Goal: Task Accomplishment & Management: Use online tool/utility

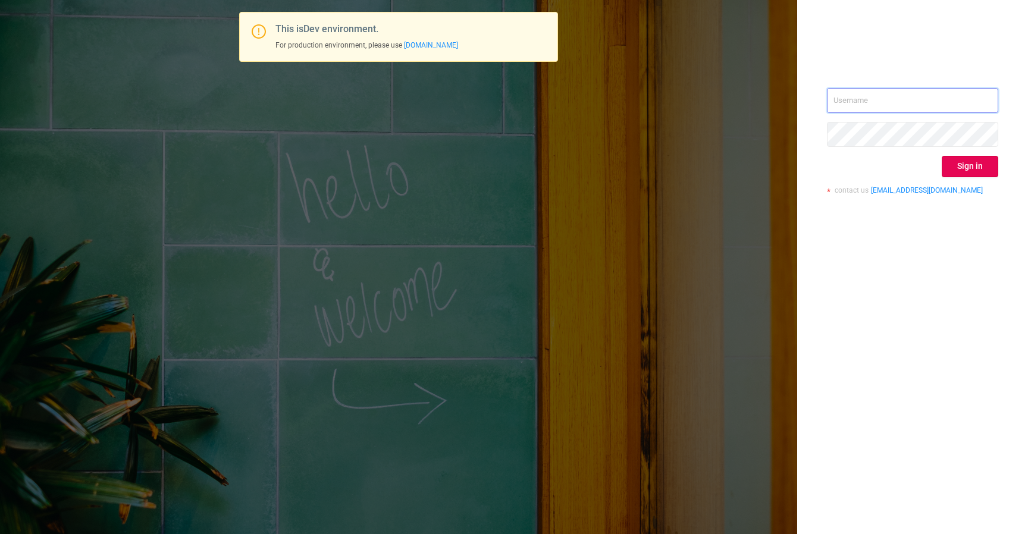
click at [891, 103] on input "text" at bounding box center [912, 100] width 171 height 25
type input "[EMAIL_ADDRESS][DOMAIN_NAME]"
click at [965, 164] on button "Sign in" at bounding box center [969, 166] width 56 height 21
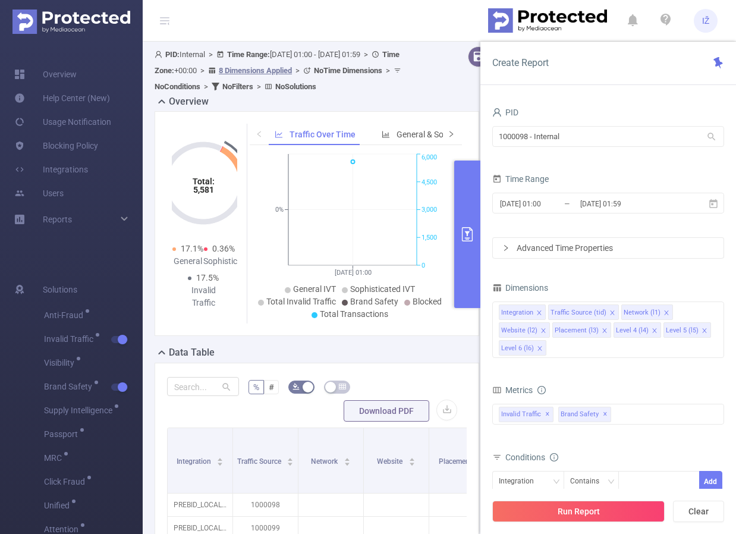
click at [447, 136] on span at bounding box center [451, 134] width 8 height 12
click at [401, 133] on span "Smart Agent" at bounding box center [395, 135] width 46 height 10
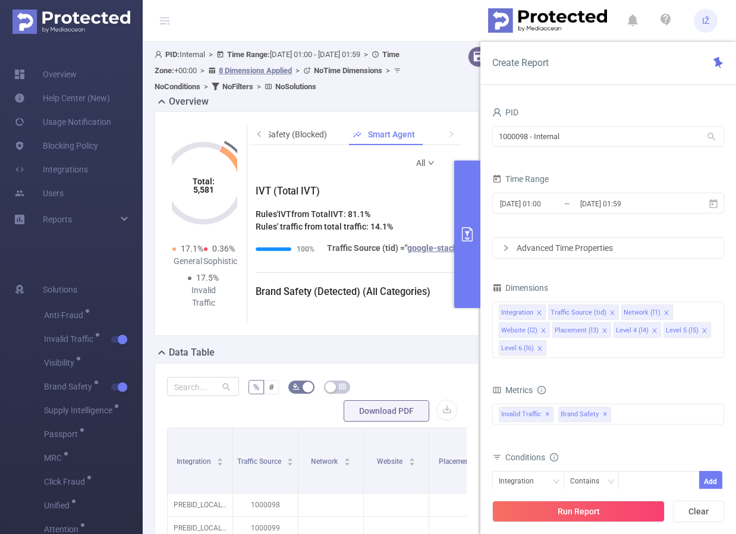
click at [481, 181] on div "PID 1000098 - Internal 1000098 - Internal Time Range [DATE] 01:00 _ [DATE] 01:5…" at bounding box center [608, 323] width 256 height 463
click at [457, 208] on button "primary" at bounding box center [467, 234] width 26 height 147
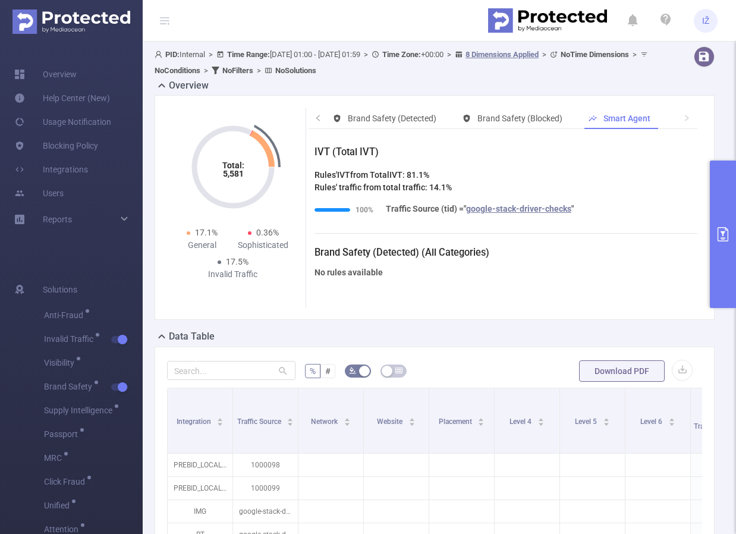
click at [721, 186] on button "primary" at bounding box center [723, 234] width 26 height 147
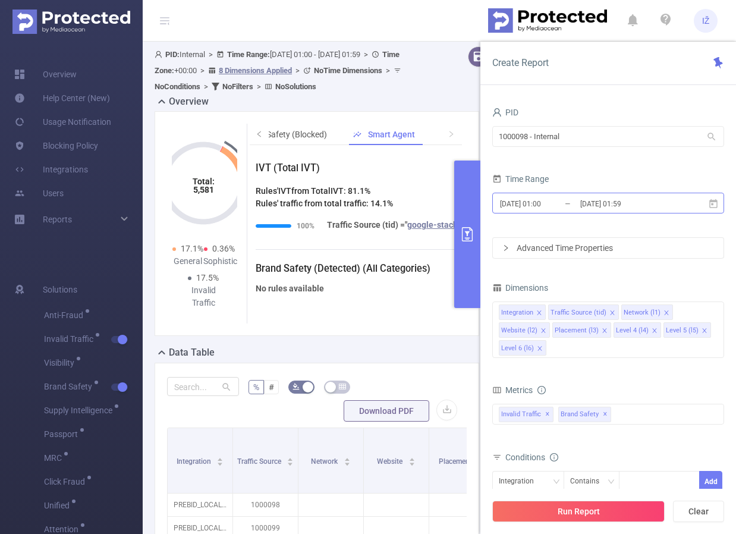
click at [589, 203] on input "[DATE] 01:59" at bounding box center [627, 204] width 96 height 16
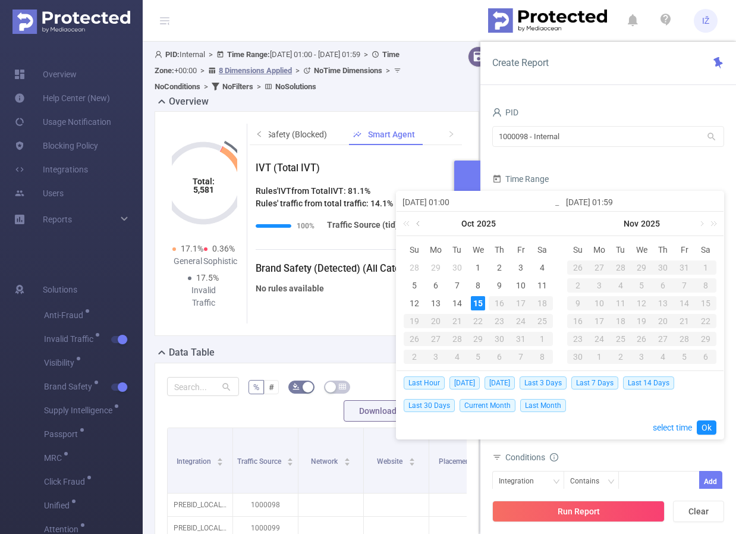
click at [422, 231] on link at bounding box center [419, 224] width 11 height 24
click at [422, 229] on link at bounding box center [419, 224] width 11 height 24
click at [436, 285] on div "7" at bounding box center [436, 285] width 14 height 14
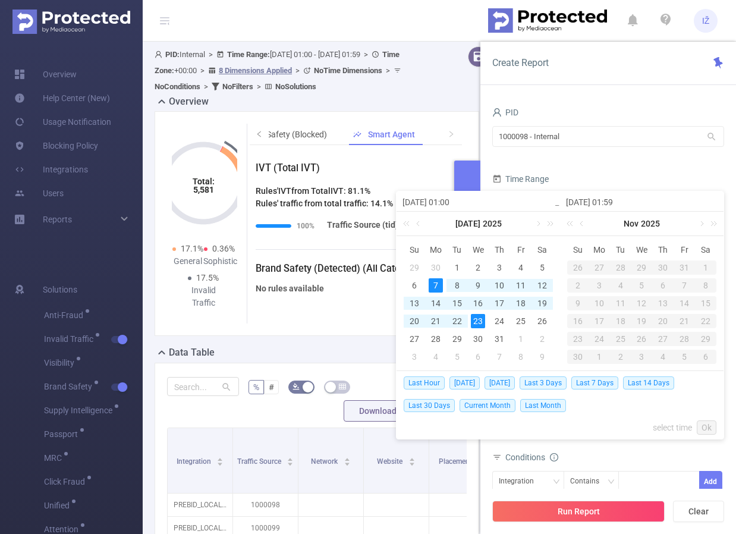
click at [478, 320] on div "23" at bounding box center [478, 321] width 14 height 14
type input "[DATE] 01:00"
type input "[DATE] 01:59"
type input "[DATE] 01:00"
type input "[DATE] 01:59"
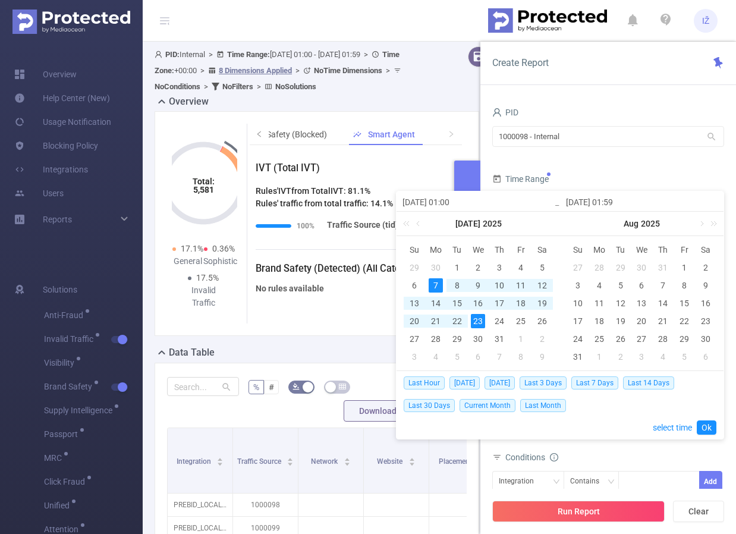
click at [706, 432] on link "Ok" at bounding box center [707, 427] width 20 height 14
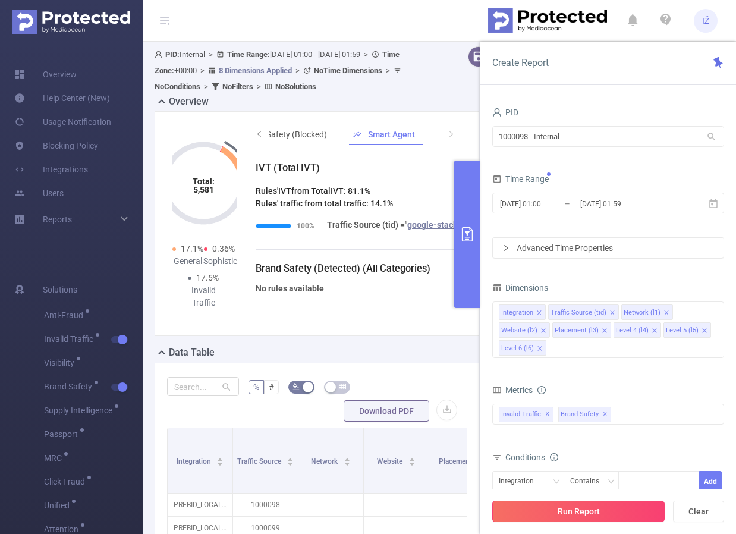
click at [614, 510] on button "Run Report" at bounding box center [578, 511] width 172 height 21
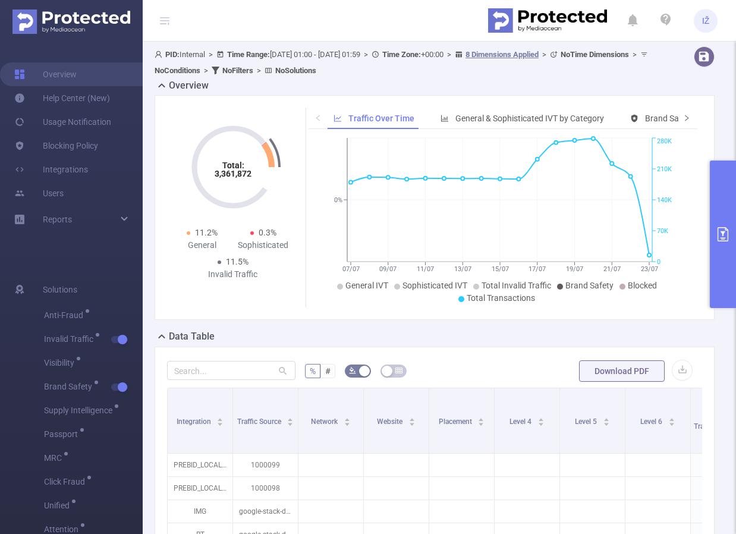
click at [683, 120] on icon "icon: right" at bounding box center [686, 117] width 7 height 7
click at [629, 114] on span "Smart Agent" at bounding box center [630, 119] width 46 height 10
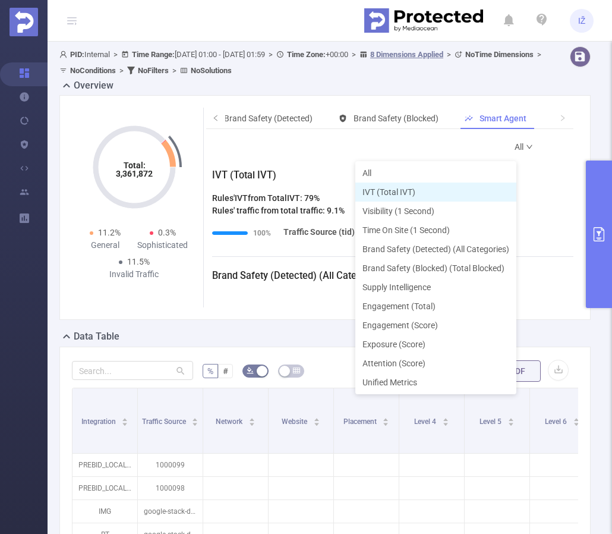
click at [417, 196] on li "IVT (Total IVT)" at bounding box center [436, 192] width 161 height 19
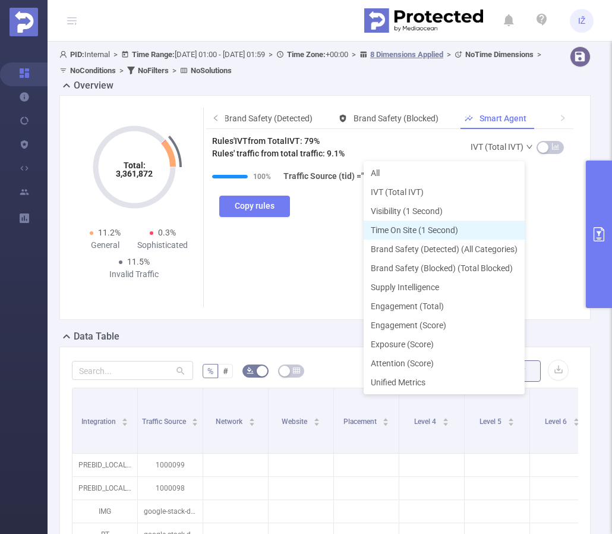
click at [451, 226] on li "Time On Site (1 Second)" at bounding box center [444, 230] width 161 height 19
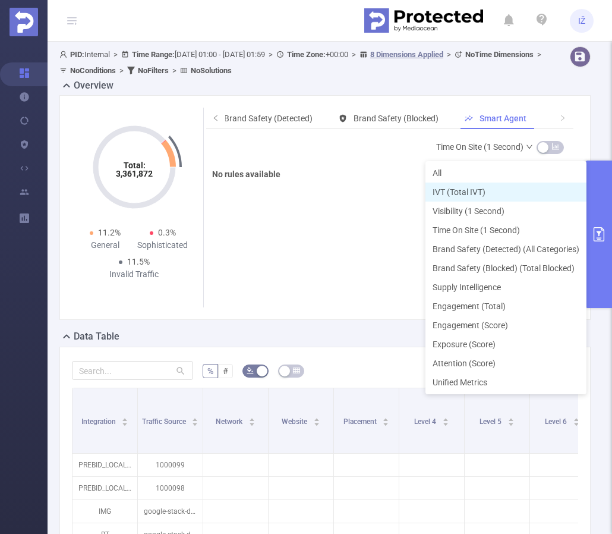
click at [477, 189] on li "IVT (Total IVT)" at bounding box center [506, 192] width 161 height 19
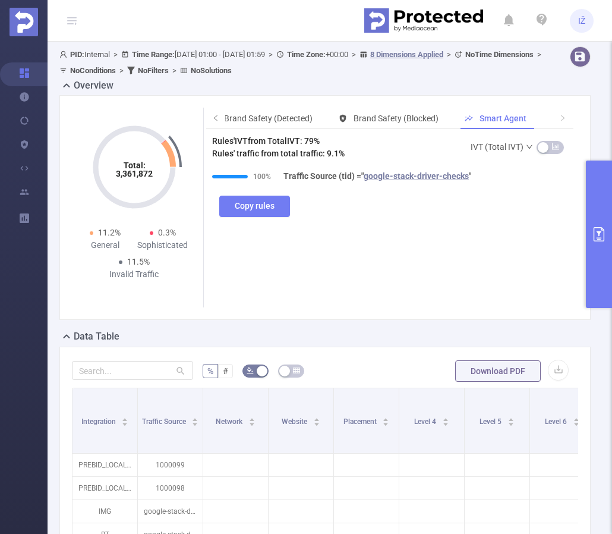
click at [491, 139] on link "IVT (Total IVT)" at bounding box center [502, 147] width 63 height 24
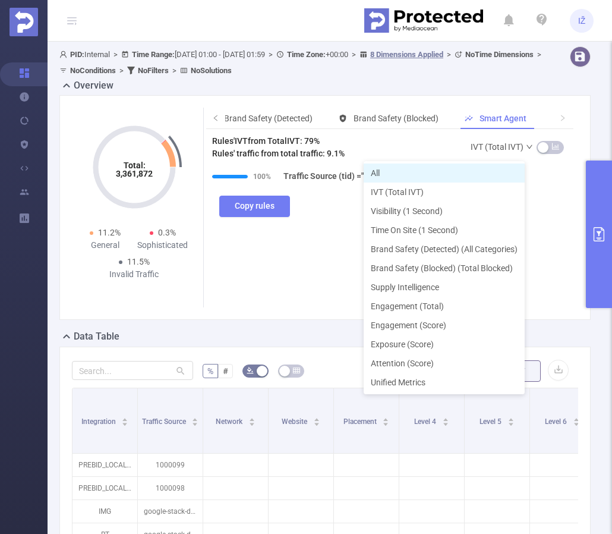
click at [473, 174] on li "All" at bounding box center [444, 173] width 161 height 19
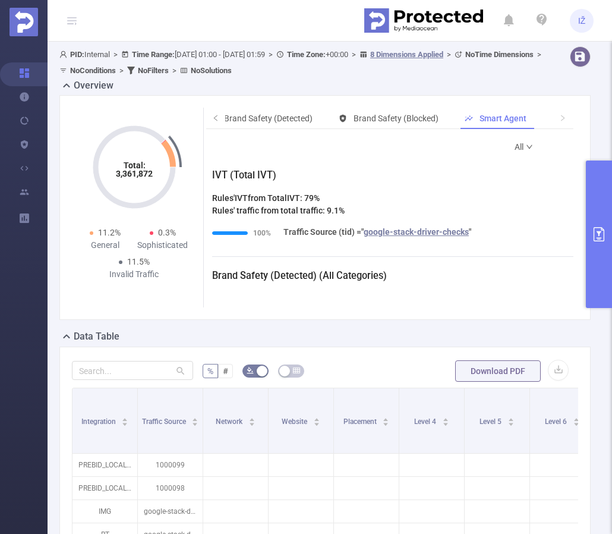
click at [607, 189] on button "primary" at bounding box center [599, 234] width 26 height 147
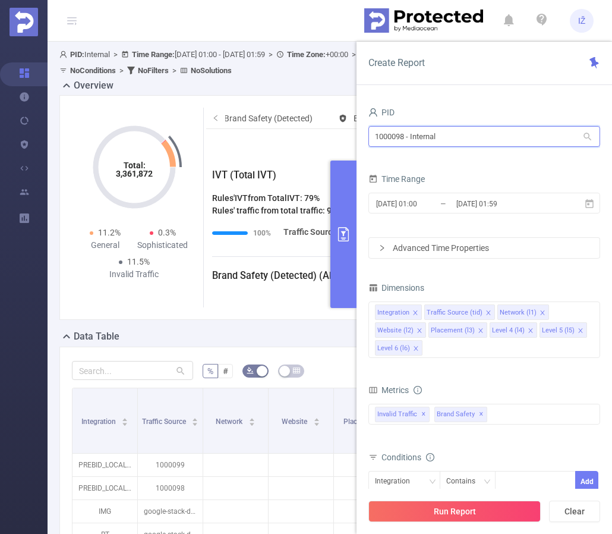
click at [444, 135] on input "1000098 - Internal" at bounding box center [485, 136] width 232 height 21
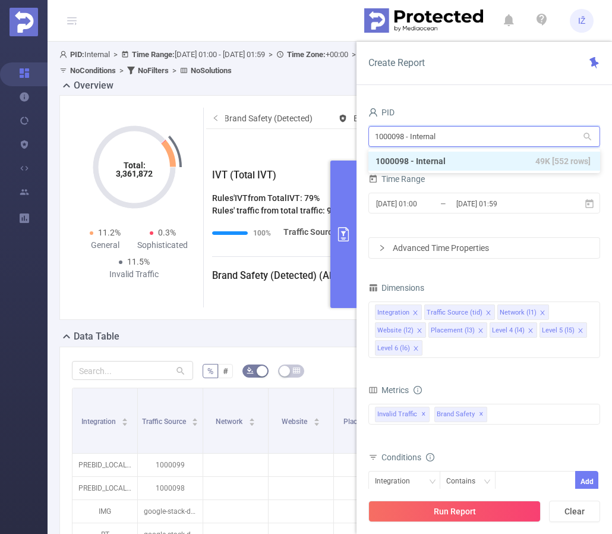
click at [444, 135] on input "1000098 - Internal" at bounding box center [485, 136] width 232 height 21
type input "wolf"
click at [463, 157] on li "1000414 - OverWolf 4,429 [4,398 rows]" at bounding box center [485, 161] width 232 height 19
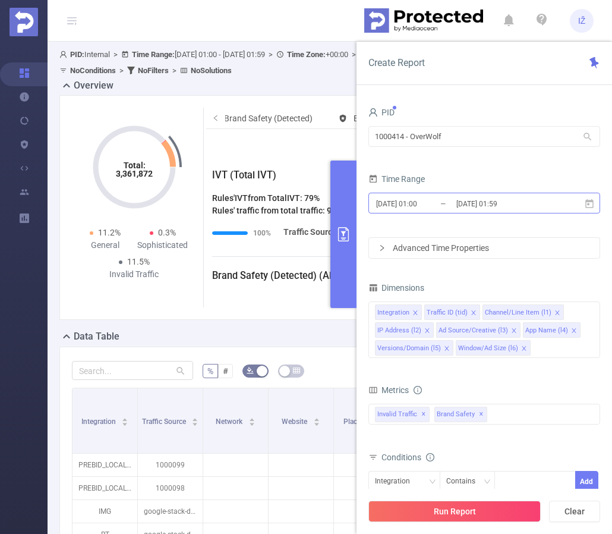
click at [443, 206] on input "[DATE] 01:00" at bounding box center [423, 204] width 96 height 16
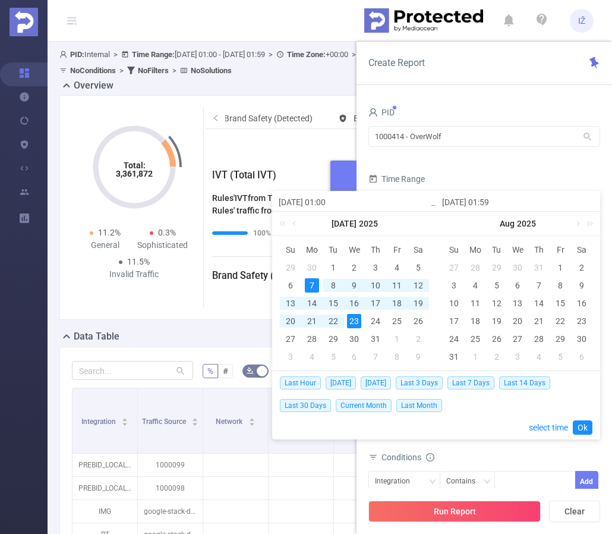
click at [312, 285] on div "7" at bounding box center [312, 285] width 14 height 14
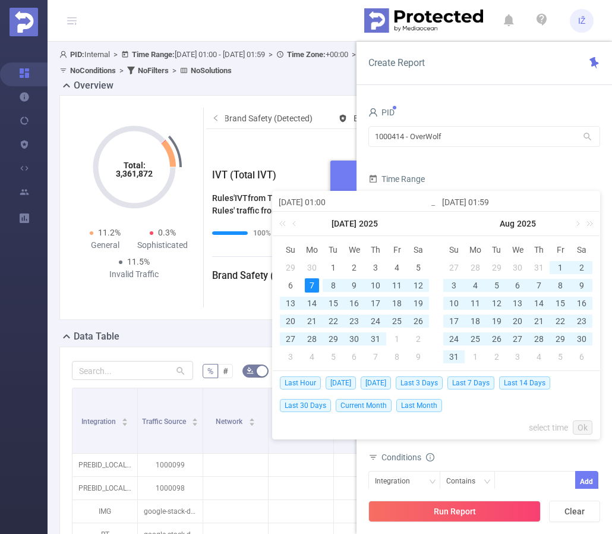
click at [315, 287] on div "7" at bounding box center [312, 285] width 14 height 14
type input "[DATE] 01:59"
click at [315, 287] on div "7" at bounding box center [312, 285] width 14 height 14
click at [585, 432] on link "Ok" at bounding box center [583, 427] width 20 height 14
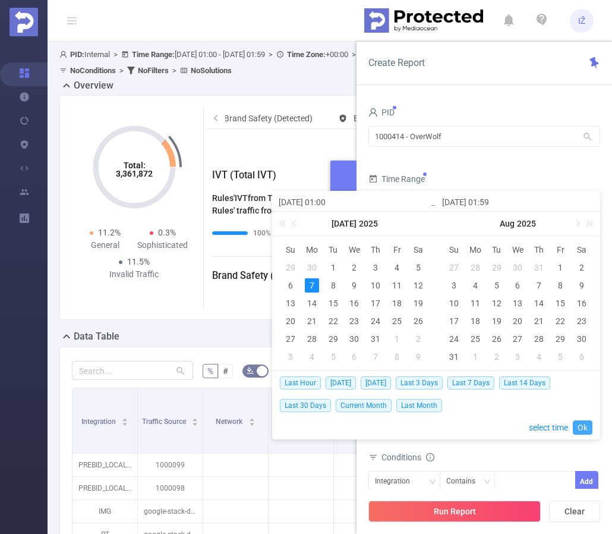
click at [586, 427] on link "Ok" at bounding box center [583, 427] width 20 height 14
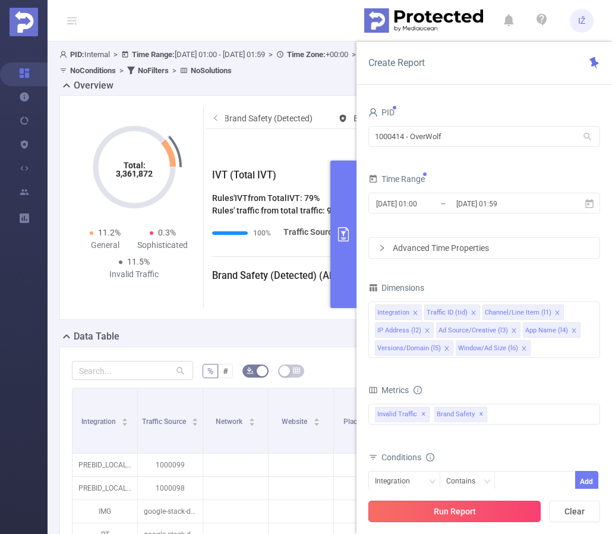
click at [514, 514] on button "Run Report" at bounding box center [455, 511] width 172 height 21
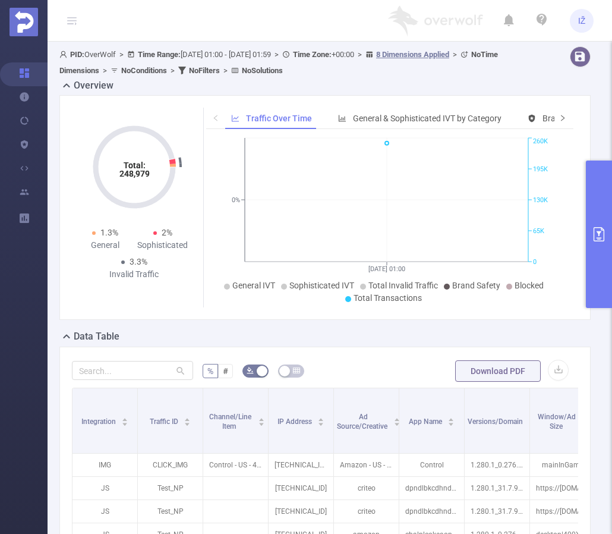
click at [554, 120] on span at bounding box center [563, 118] width 19 height 21
click at [560, 120] on icon "icon: right" at bounding box center [563, 117] width 7 height 7
click at [509, 120] on span "Smart Agent" at bounding box center [506, 119] width 46 height 10
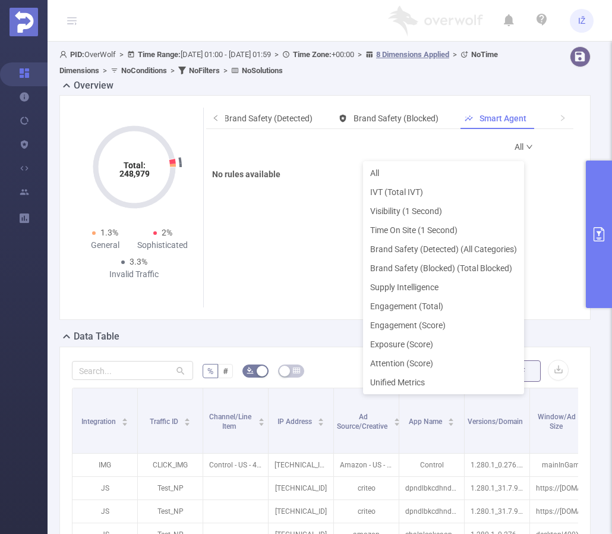
click at [517, 149] on link "All" at bounding box center [524, 147] width 19 height 24
click at [293, 219] on div "All No rules available" at bounding box center [393, 212] width 362 height 155
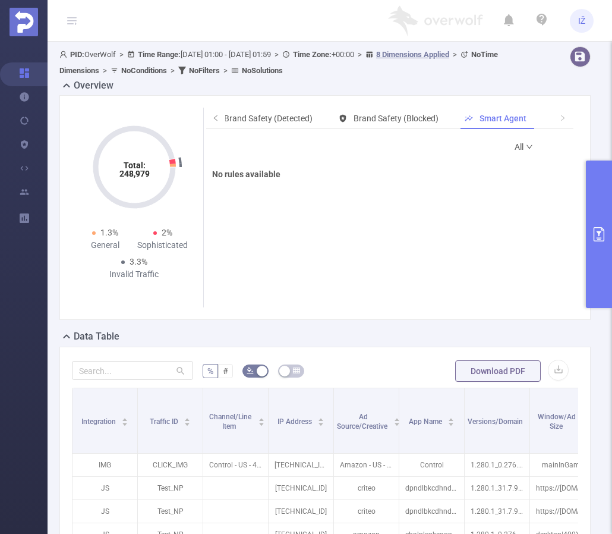
click at [592, 205] on button "primary" at bounding box center [599, 234] width 26 height 147
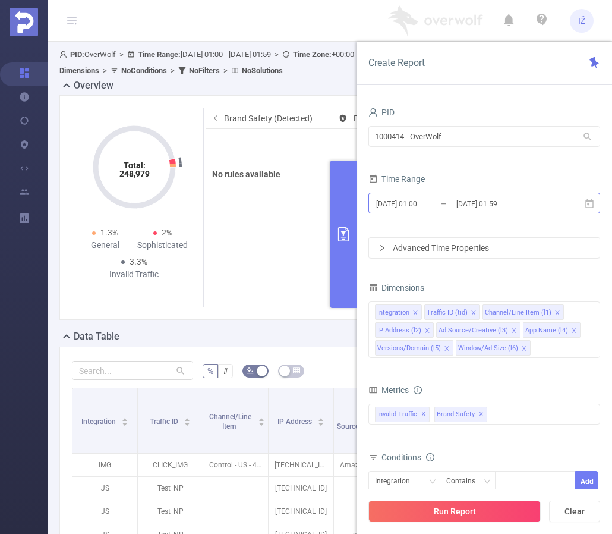
click at [447, 200] on input "[DATE] 01:00" at bounding box center [423, 204] width 96 height 16
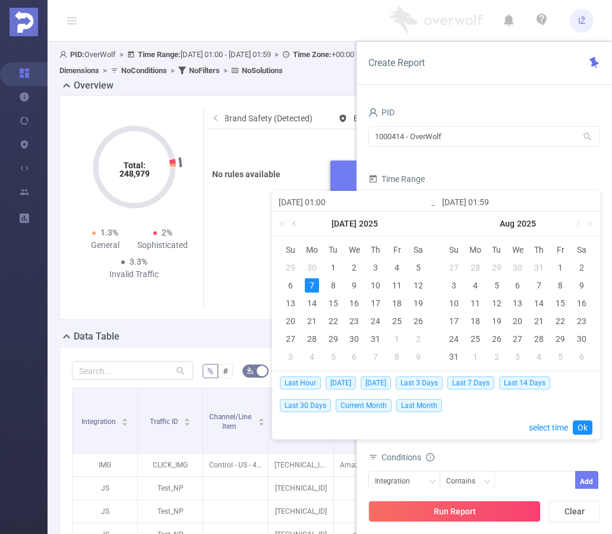
click at [300, 222] on link at bounding box center [295, 224] width 11 height 24
click at [315, 289] on div "7" at bounding box center [312, 285] width 14 height 14
click at [310, 303] on div "14" at bounding box center [312, 303] width 14 height 14
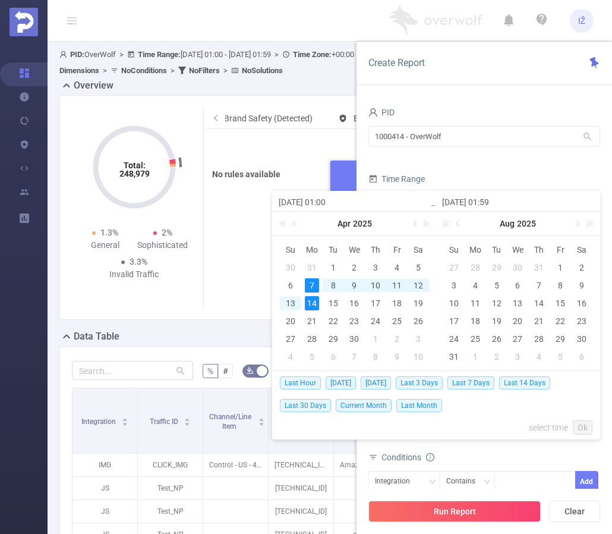
type input "[DATE] 01:00"
type input "[DATE] 01:59"
type input "[DATE] 01:00"
type input "[DATE] 01:59"
click at [589, 422] on link "Ok" at bounding box center [583, 427] width 20 height 14
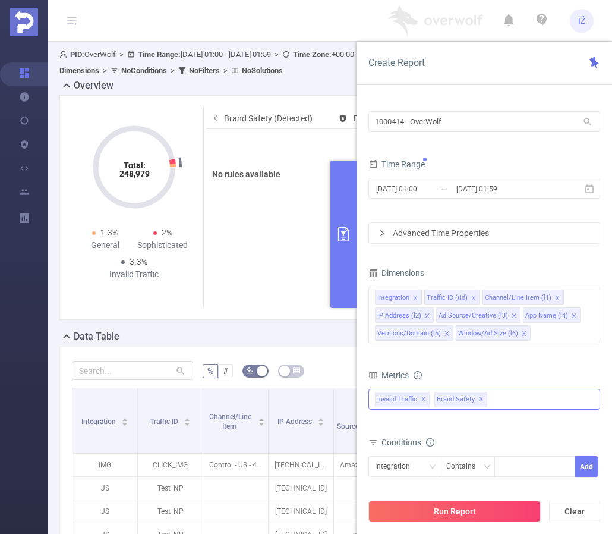
click at [479, 400] on span "✕" at bounding box center [481, 399] width 5 height 14
click at [425, 399] on span "Invalid Traffic ✕" at bounding box center [402, 399] width 55 height 15
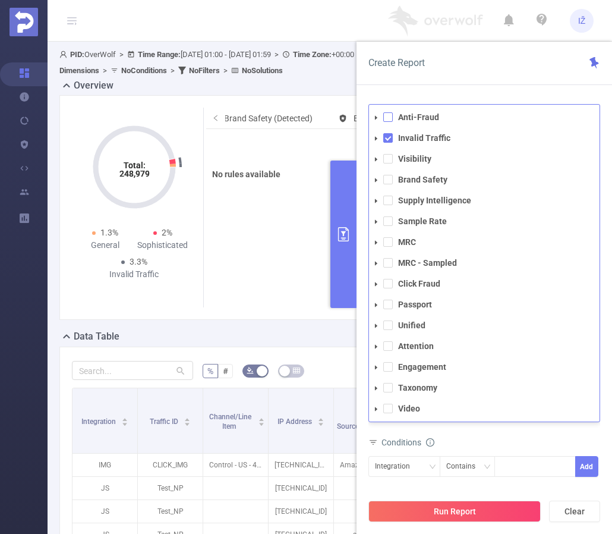
click at [385, 117] on span at bounding box center [389, 117] width 10 height 10
click at [388, 159] on span at bounding box center [389, 159] width 10 height 10
click at [390, 177] on span at bounding box center [389, 180] width 10 height 10
click at [387, 200] on span at bounding box center [389, 201] width 10 height 10
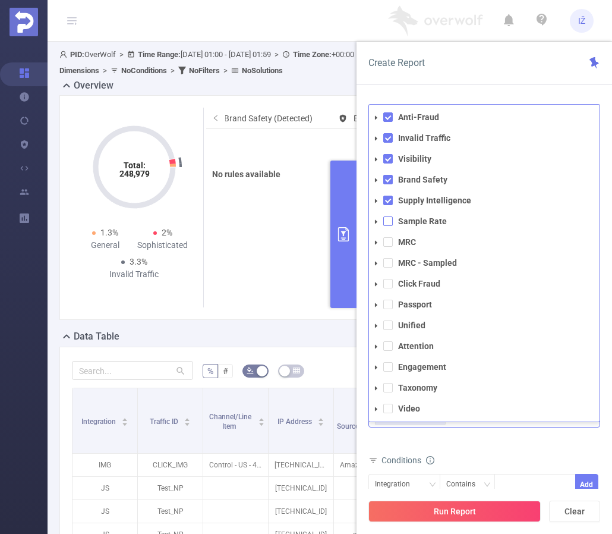
click at [388, 224] on span at bounding box center [389, 221] width 10 height 10
click at [386, 246] on span at bounding box center [389, 242] width 10 height 10
click at [389, 266] on span at bounding box center [389, 263] width 10 height 10
click at [507, 464] on div "total Total General IVT Data Centers Disclosed Bots Known Crawlers Irregular Ac…" at bounding box center [485, 426] width 232 height 78
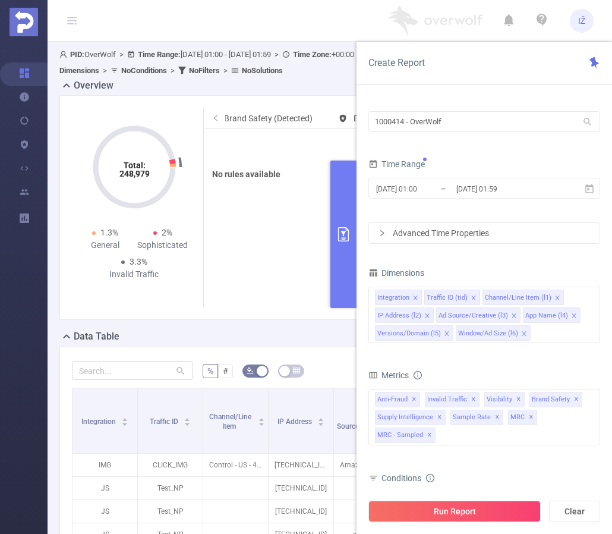
click at [465, 172] on div "Time Range" at bounding box center [485, 166] width 232 height 20
click at [467, 187] on input "[DATE] 01:59" at bounding box center [504, 189] width 96 height 16
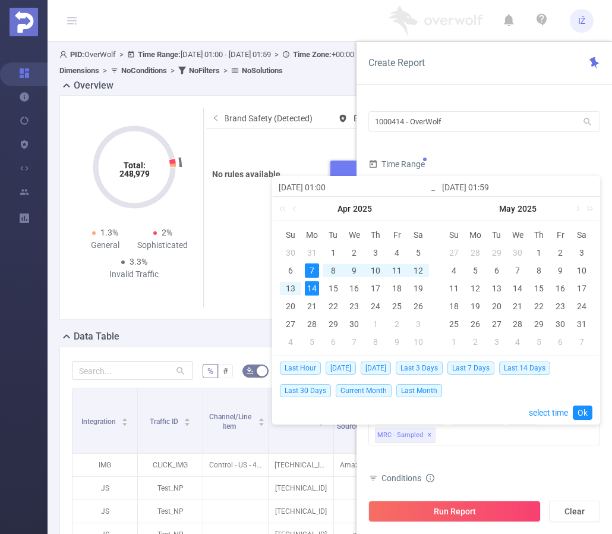
click at [317, 269] on div "7" at bounding box center [312, 270] width 14 height 14
click at [331, 271] on div "8" at bounding box center [333, 270] width 14 height 14
type input "[DATE] 01:59"
click at [331, 271] on div "8" at bounding box center [333, 270] width 14 height 14
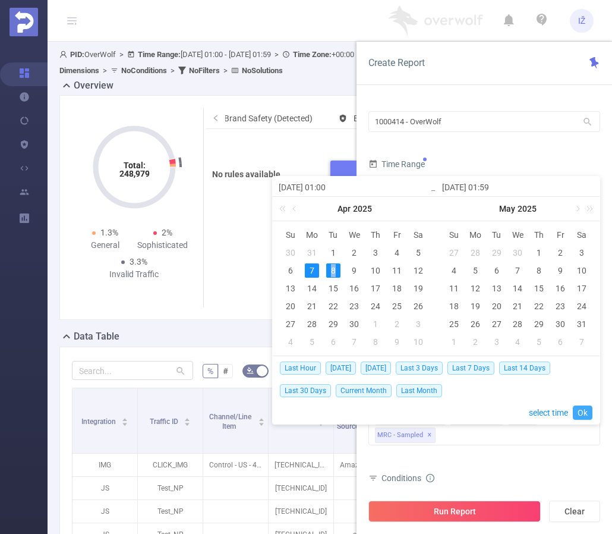
click at [589, 415] on link "Ok" at bounding box center [583, 413] width 20 height 14
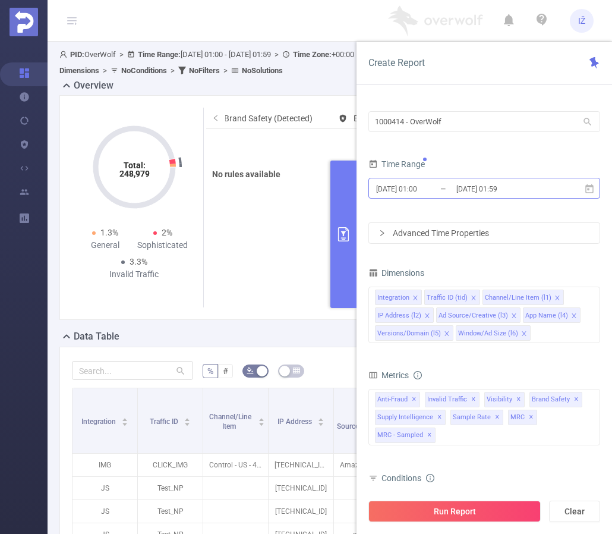
click at [527, 187] on input "[DATE] 01:59" at bounding box center [504, 189] width 96 height 16
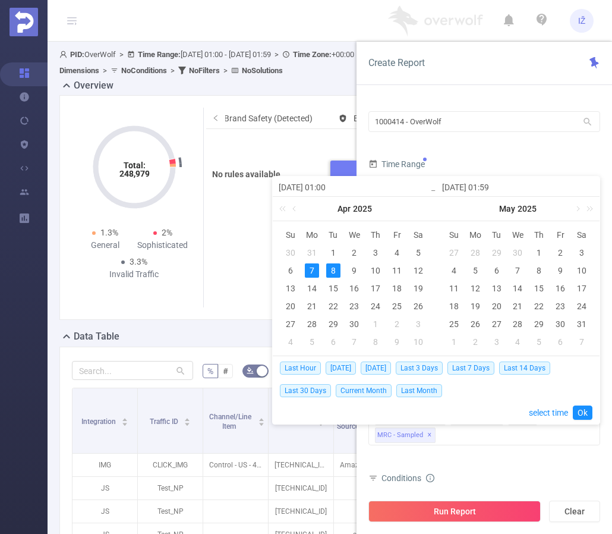
click at [335, 275] on div "8" at bounding box center [333, 270] width 14 height 14
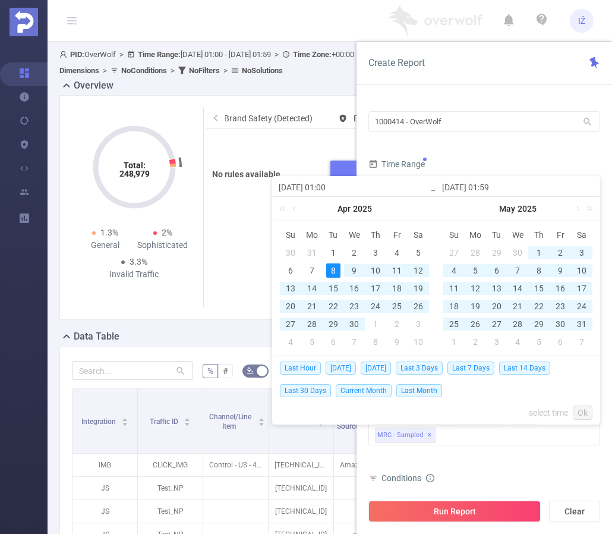
click at [335, 272] on div "8" at bounding box center [333, 270] width 14 height 14
type input "[DATE] 01:00"
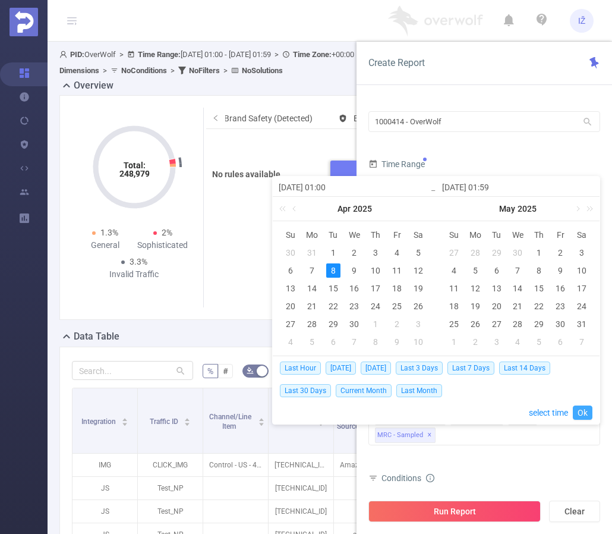
click at [588, 416] on link "Ok" at bounding box center [583, 413] width 20 height 14
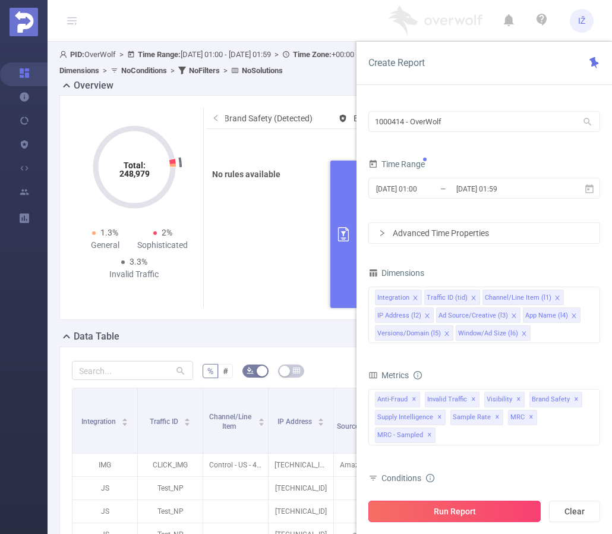
click at [514, 514] on button "Run Report" at bounding box center [455, 511] width 172 height 21
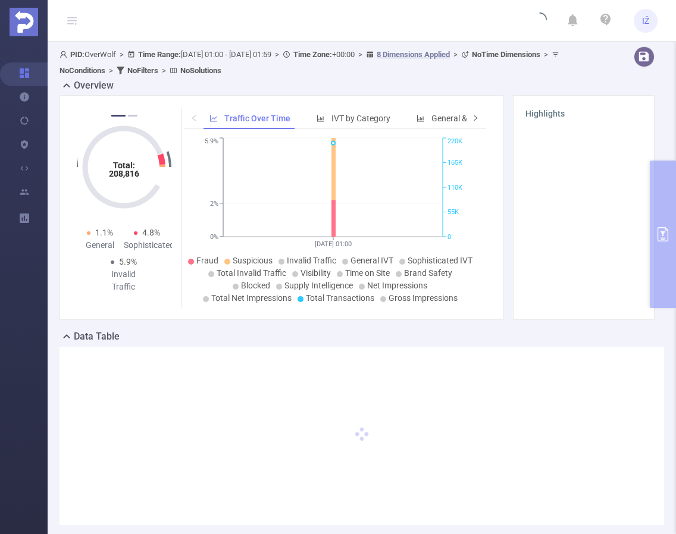
click at [472, 117] on icon "icon: right" at bounding box center [475, 117] width 7 height 7
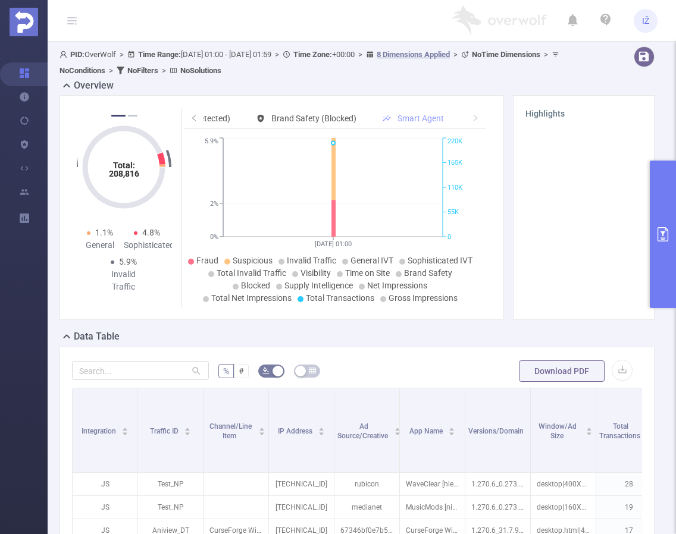
click at [426, 118] on span "Smart Agent" at bounding box center [420, 119] width 46 height 10
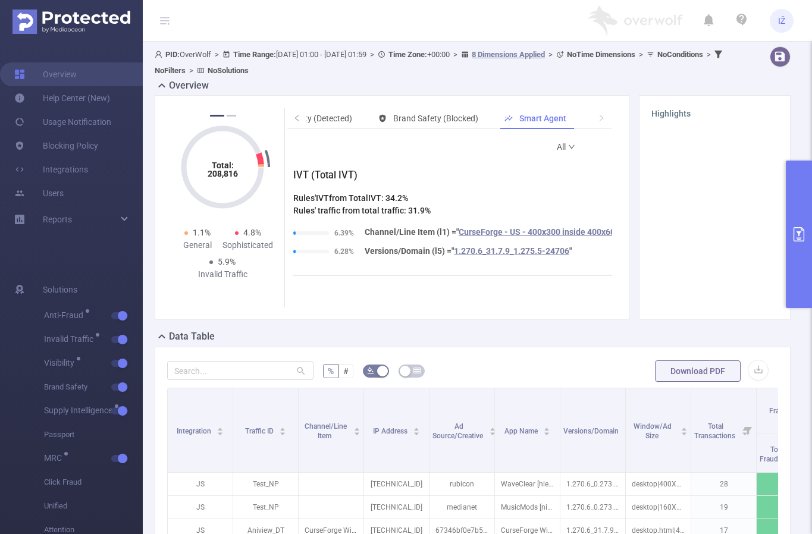
click at [557, 149] on link "All" at bounding box center [566, 147] width 19 height 24
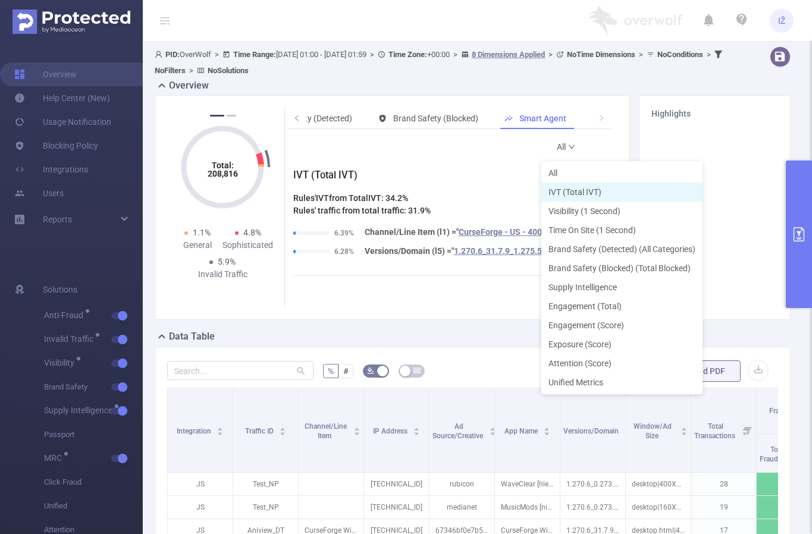
click at [559, 193] on li "IVT (Total IVT)" at bounding box center [621, 192] width 161 height 19
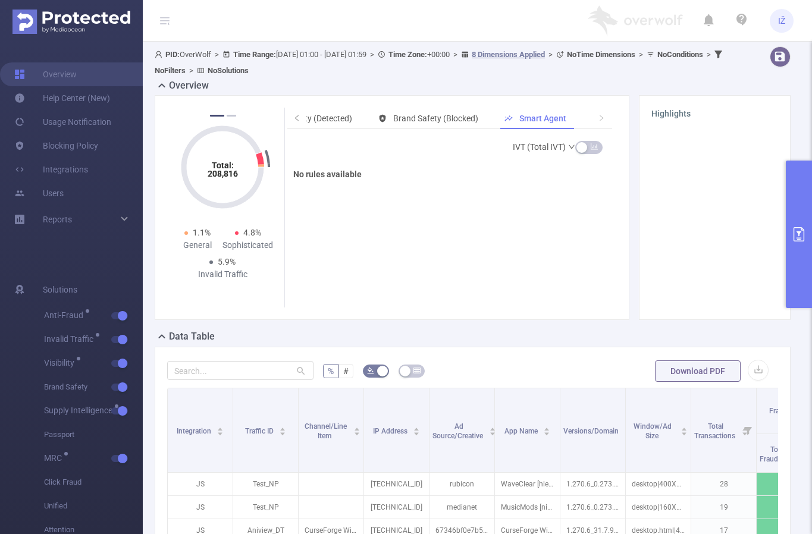
click at [549, 147] on link "IVT (Total IVT)" at bounding box center [544, 147] width 63 height 24
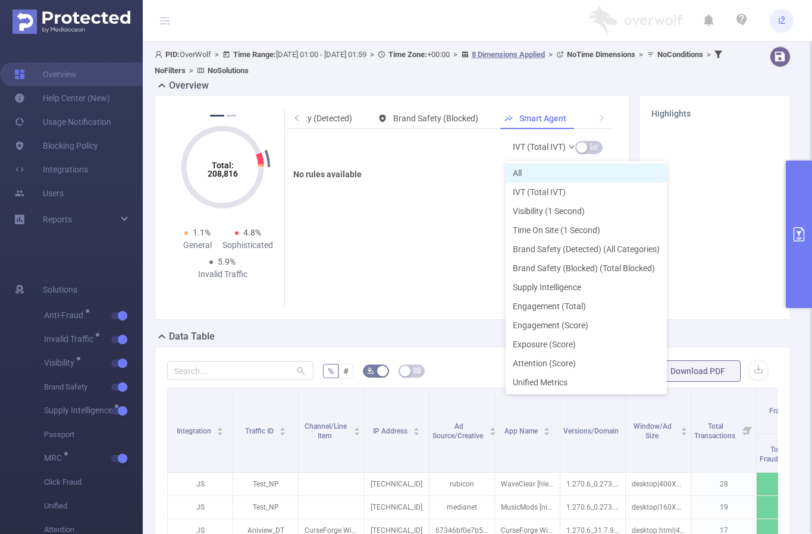
click at [538, 173] on li "All" at bounding box center [585, 173] width 161 height 19
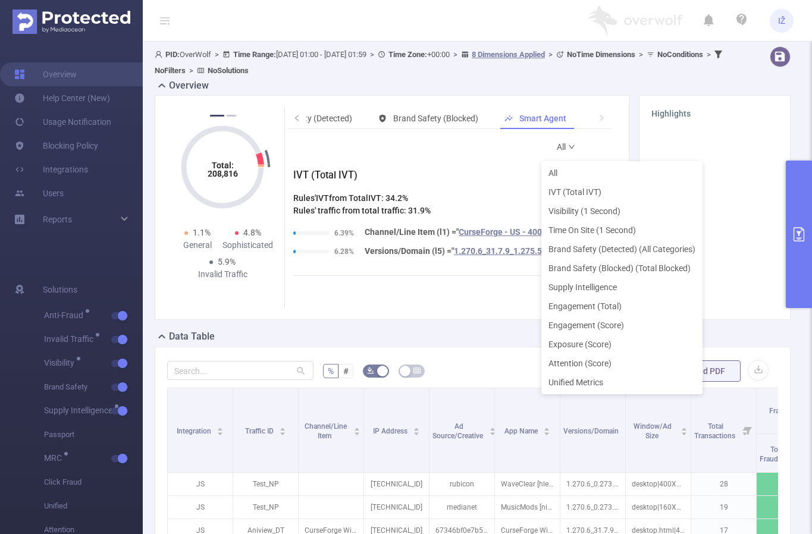
click at [568, 146] on icon "icon: down" at bounding box center [571, 146] width 7 height 7
click at [591, 287] on li "Supply Intelligence" at bounding box center [621, 287] width 161 height 19
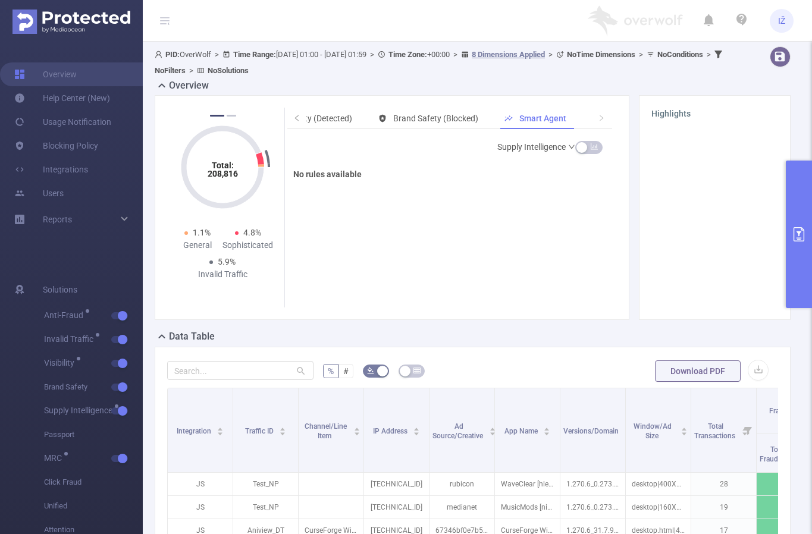
click at [546, 153] on link "Supply Intelligence" at bounding box center [536, 147] width 78 height 24
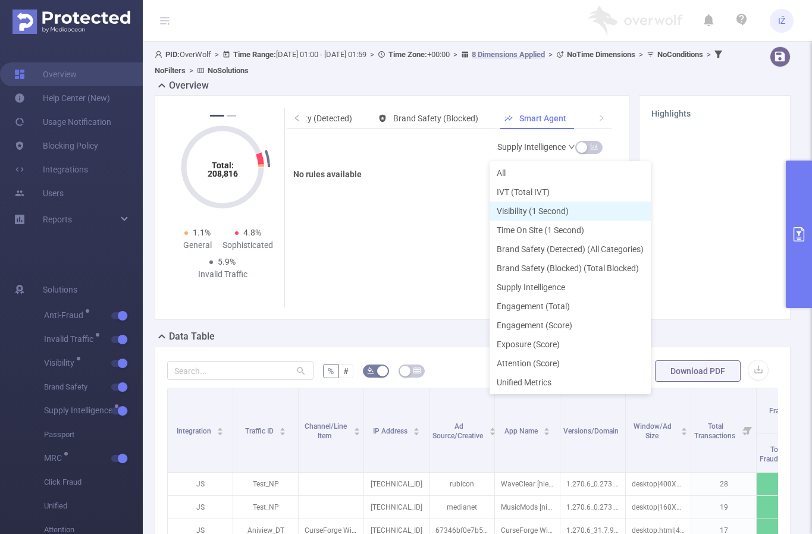
click at [533, 213] on li "Visibility (1 Second)" at bounding box center [569, 211] width 161 height 19
click at [545, 141] on link "Visibility (1 Second)" at bounding box center [535, 147] width 82 height 24
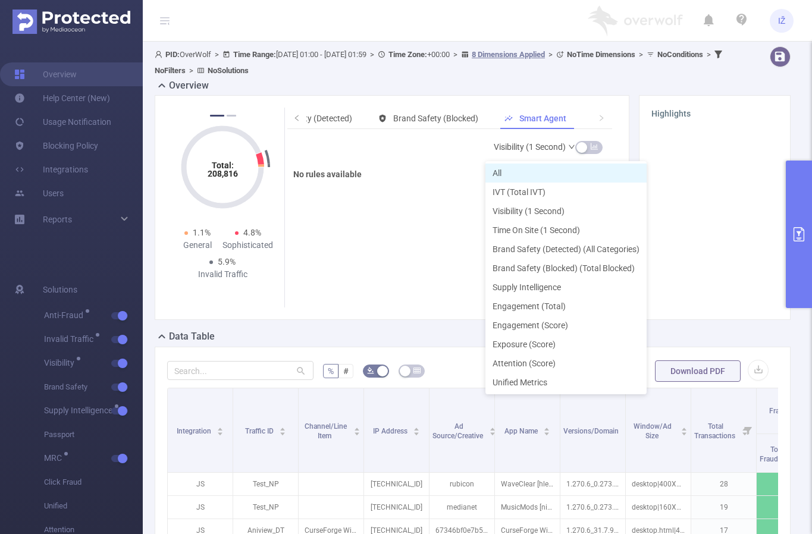
click at [527, 167] on li "All" at bounding box center [565, 173] width 161 height 19
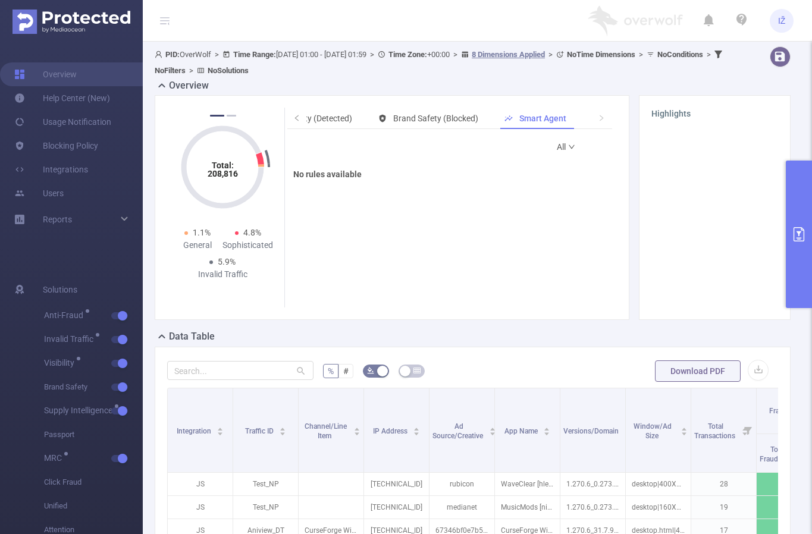
click at [557, 145] on link "All" at bounding box center [566, 147] width 19 height 24
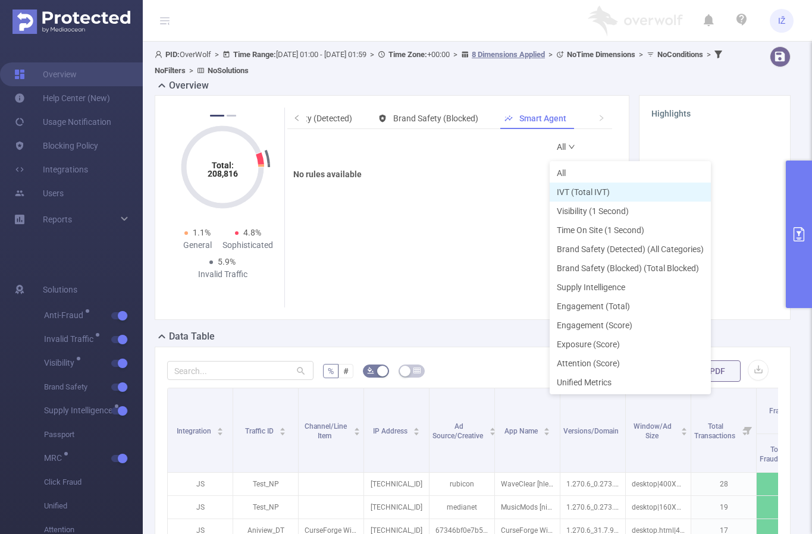
click at [575, 190] on li "IVT (Total IVT)" at bounding box center [629, 192] width 161 height 19
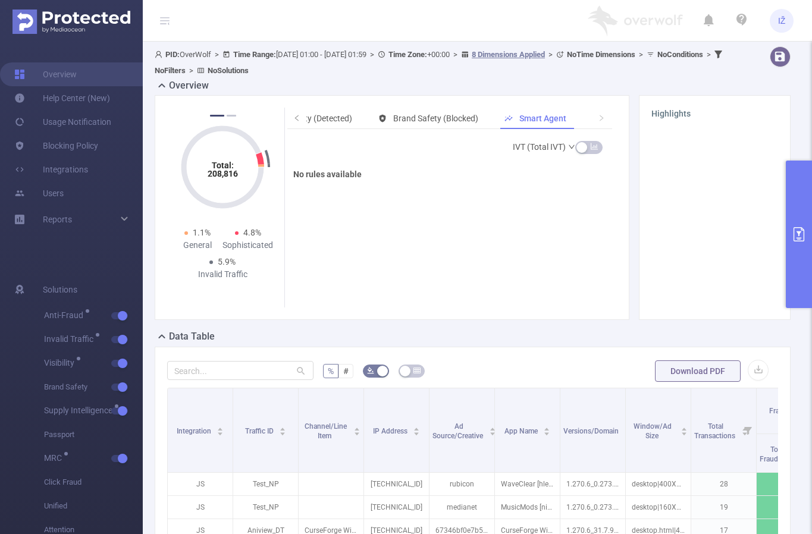
click at [590, 145] on icon "icon: bar-chart" at bounding box center [593, 146] width 7 height 7
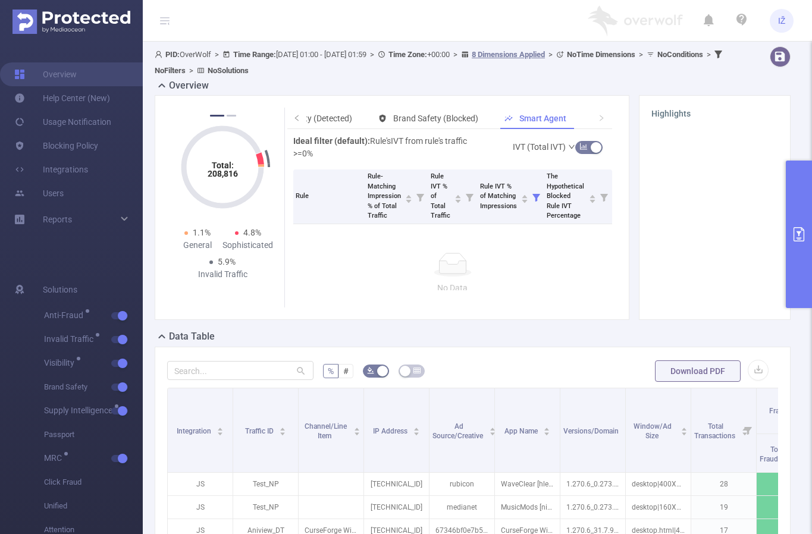
click at [577, 147] on button "button" at bounding box center [588, 147] width 27 height 13
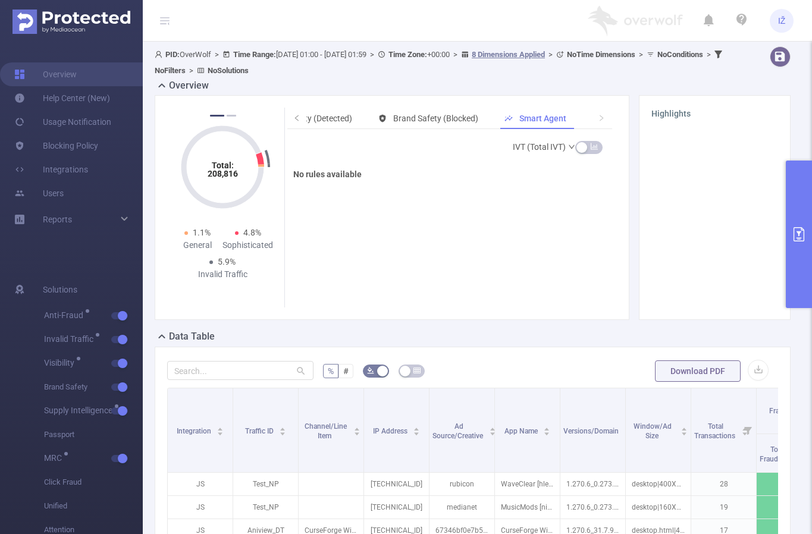
click at [554, 148] on link "IVT (Total IVT)" at bounding box center [544, 147] width 63 height 24
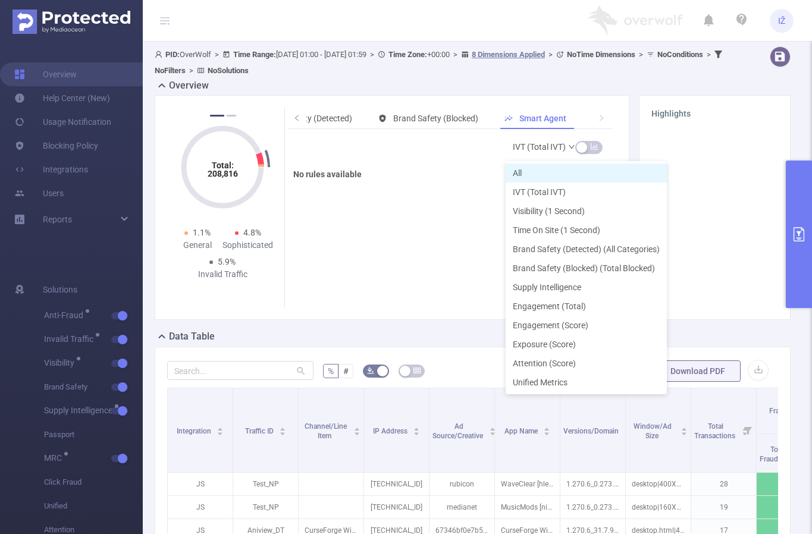
click at [539, 172] on li "All" at bounding box center [585, 173] width 161 height 19
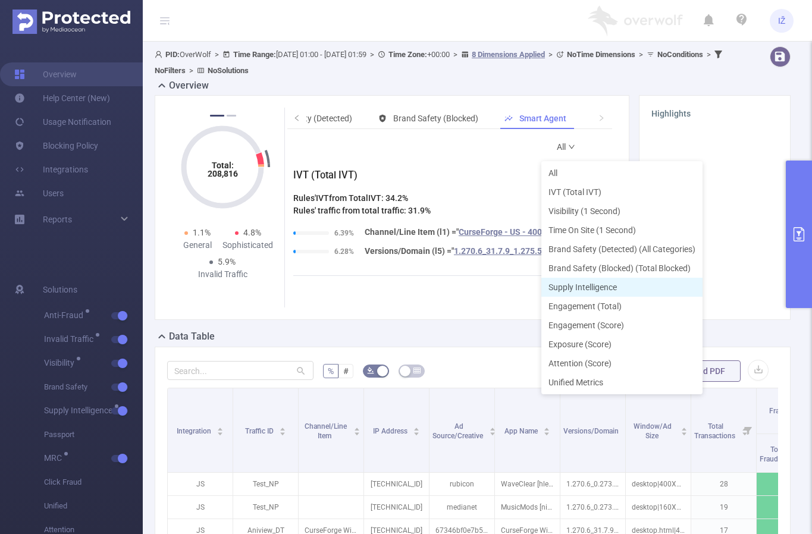
click at [567, 286] on li "Supply Intelligence" at bounding box center [621, 287] width 161 height 19
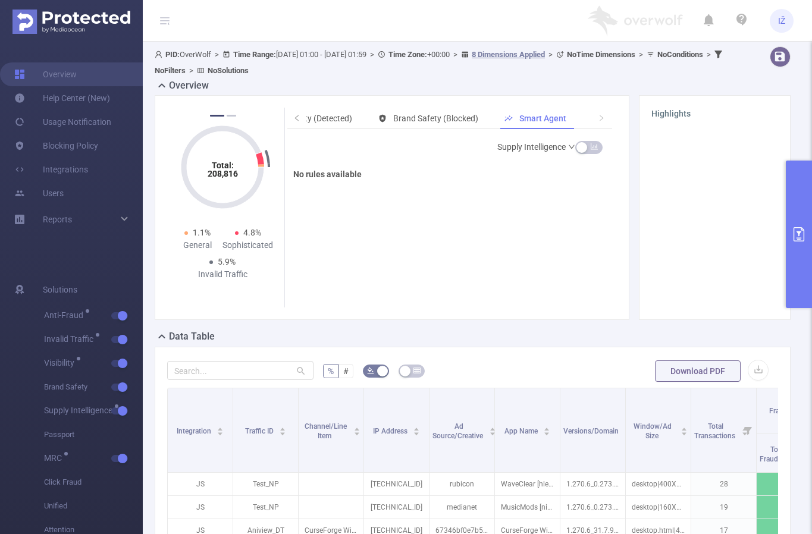
click at [430, 222] on div "Supply Intelligence No rules available" at bounding box center [452, 212] width 319 height 155
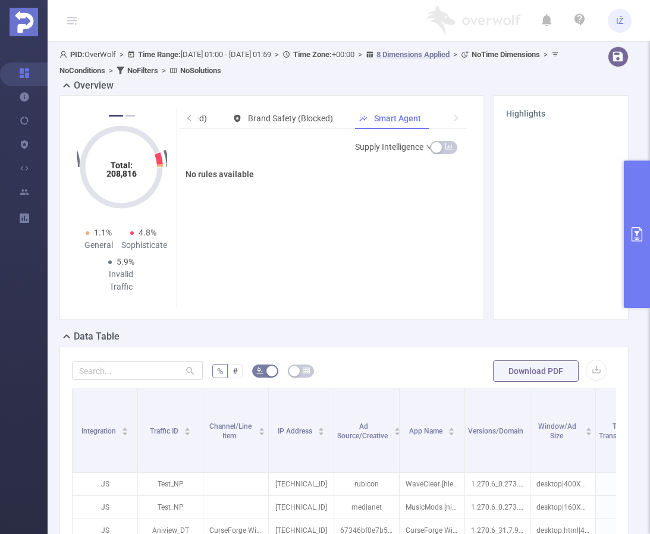
click at [409, 147] on link "Supply Intelligence" at bounding box center [394, 147] width 78 height 24
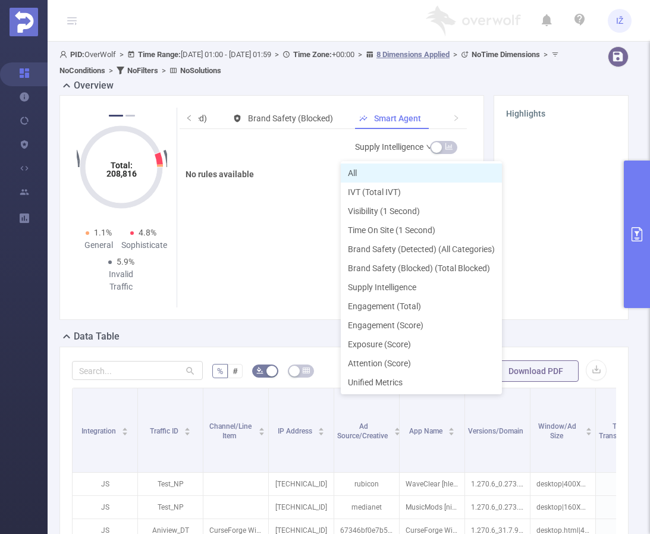
click at [391, 177] on li "All" at bounding box center [421, 173] width 161 height 19
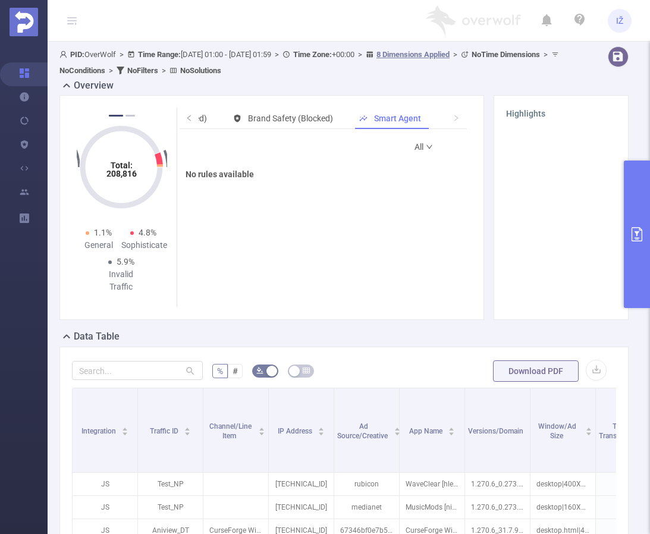
click at [414, 145] on link "All" at bounding box center [423, 147] width 19 height 24
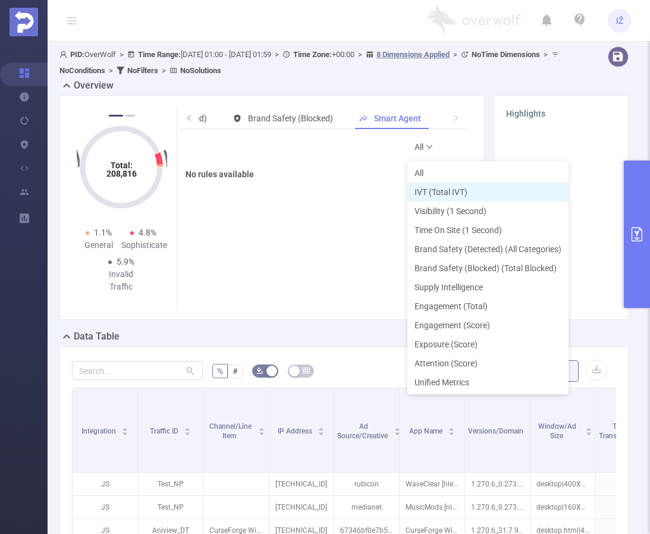
click at [436, 195] on li "IVT (Total IVT)" at bounding box center [487, 192] width 161 height 19
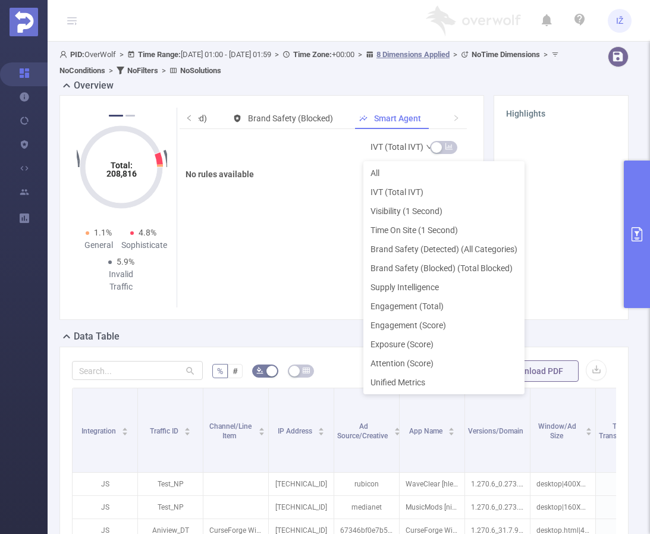
click at [409, 147] on link "IVT (Total IVT)" at bounding box center [401, 147] width 63 height 24
click at [412, 209] on li "Visibility (1 Second)" at bounding box center [443, 211] width 161 height 19
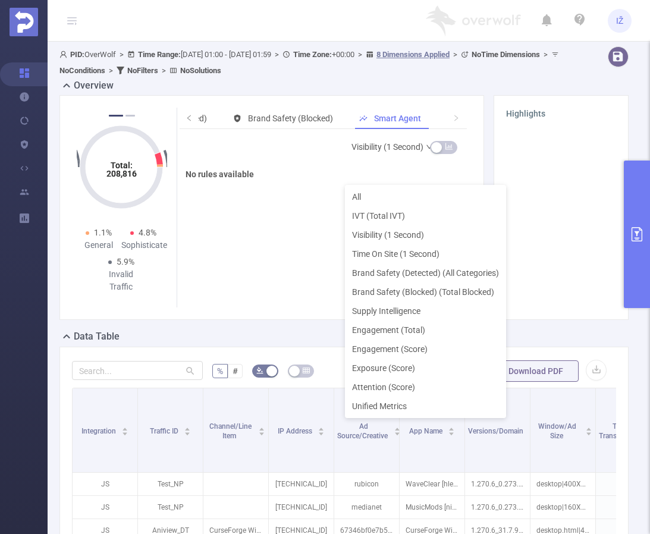
click at [397, 155] on link "Visibility (1 Second)" at bounding box center [392, 147] width 82 height 24
click at [414, 277] on li "Brand Safety (Detected) (All Categories)" at bounding box center [425, 272] width 161 height 19
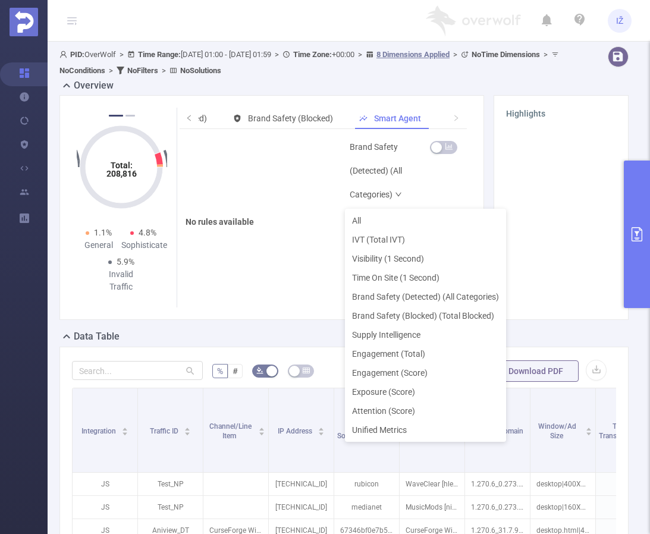
click at [391, 150] on link "Brand Safety (Detected) (All Categories)" at bounding box center [392, 170] width 84 height 71
click at [394, 224] on li "All" at bounding box center [425, 220] width 161 height 19
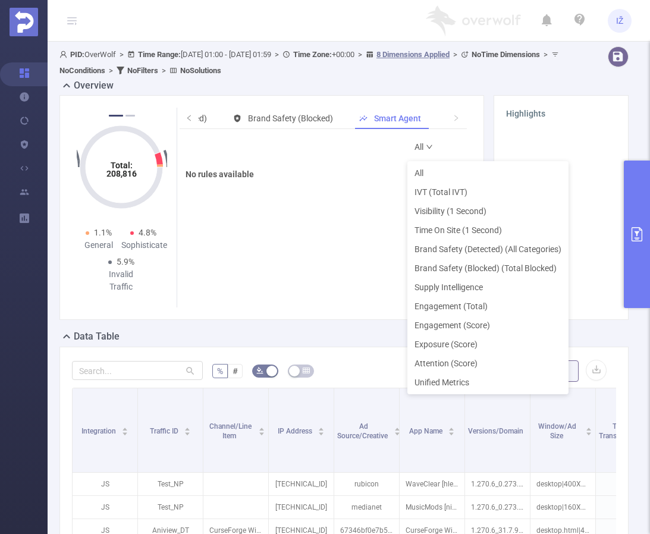
click at [414, 151] on link "All" at bounding box center [423, 147] width 19 height 24
click at [420, 172] on li "All" at bounding box center [487, 173] width 161 height 19
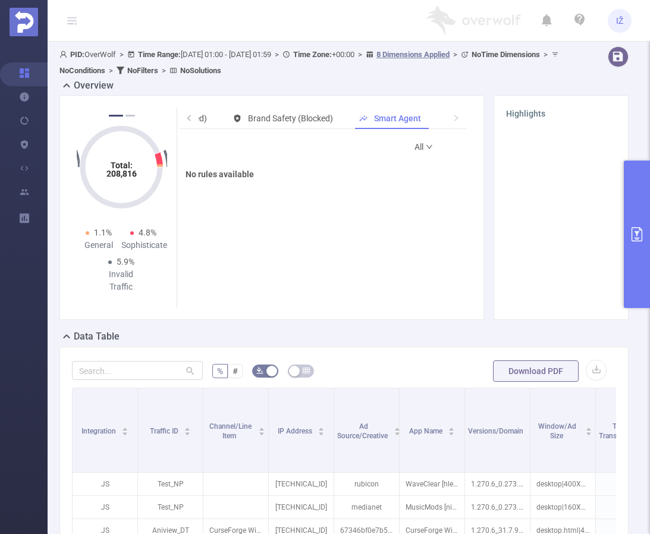
click at [426, 184] on div "All No rules available" at bounding box center [326, 212] width 281 height 155
click at [414, 146] on link "All" at bounding box center [423, 147] width 19 height 24
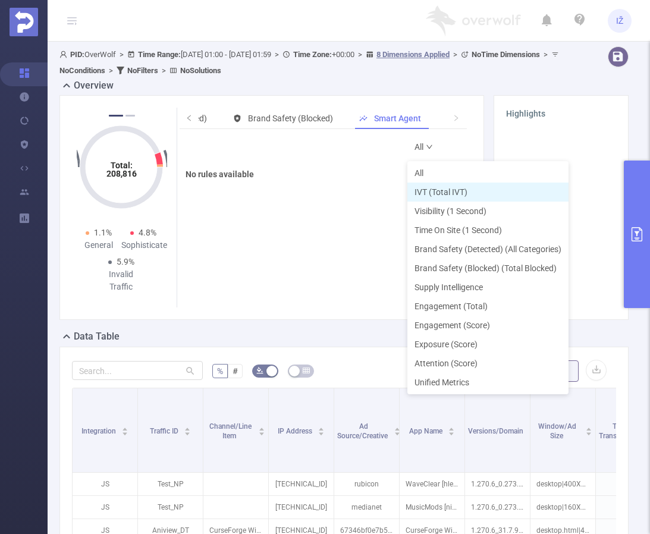
click at [431, 196] on li "IVT (Total IVT)" at bounding box center [487, 192] width 161 height 19
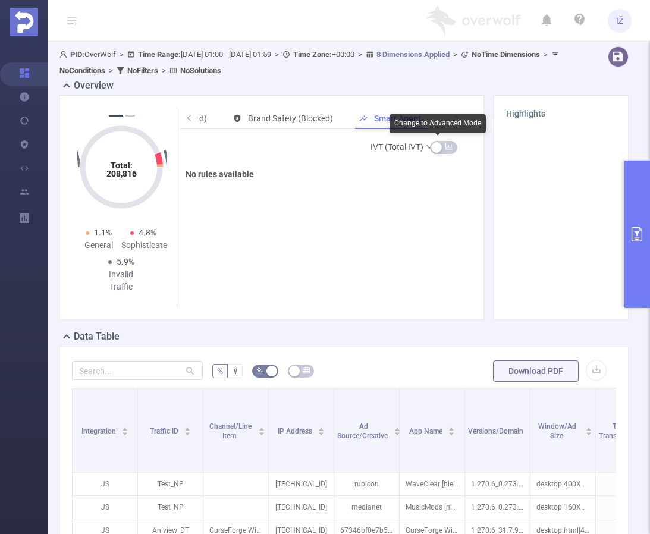
click at [445, 145] on icon "icon: bar-chart" at bounding box center [449, 146] width 8 height 8
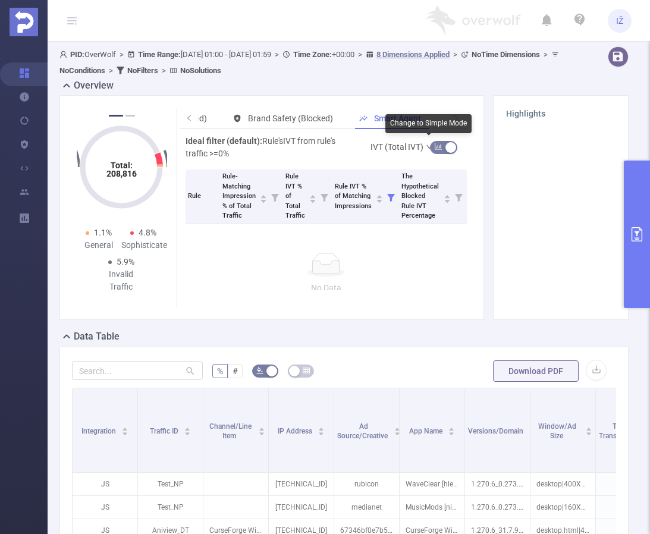
click at [440, 145] on button "button" at bounding box center [443, 147] width 27 height 13
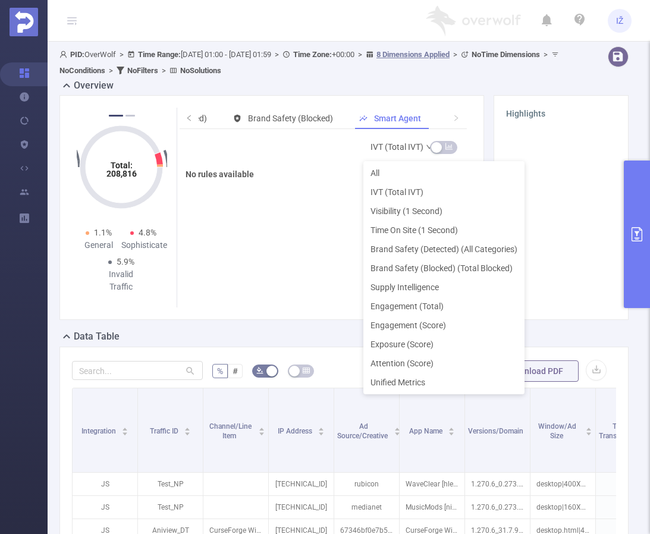
click at [410, 146] on link "IVT (Total IVT)" at bounding box center [401, 147] width 63 height 24
click at [401, 171] on li "All" at bounding box center [443, 173] width 161 height 19
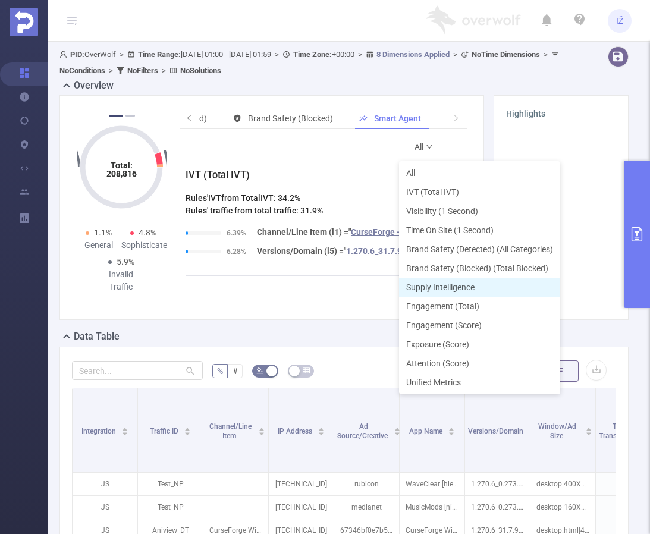
click at [456, 285] on li "Supply Intelligence" at bounding box center [479, 287] width 161 height 19
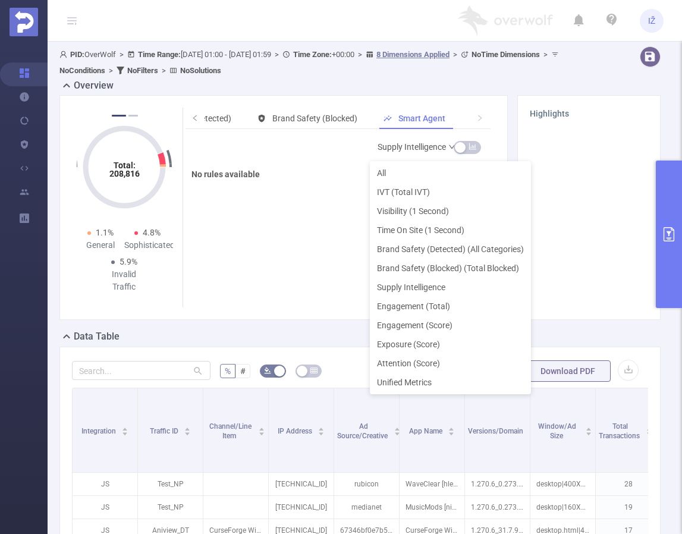
click at [428, 147] on link "Supply Intelligence" at bounding box center [417, 147] width 78 height 24
click at [410, 168] on li "All" at bounding box center [450, 173] width 161 height 19
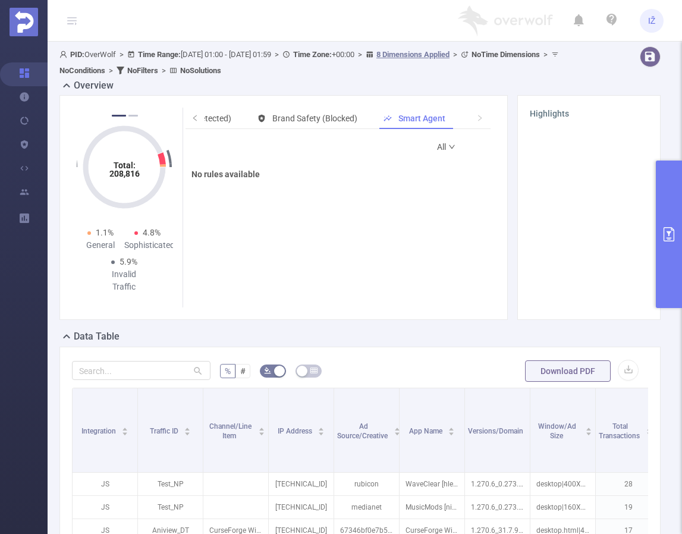
click at [448, 149] on icon "icon: down" at bounding box center [451, 146] width 7 height 7
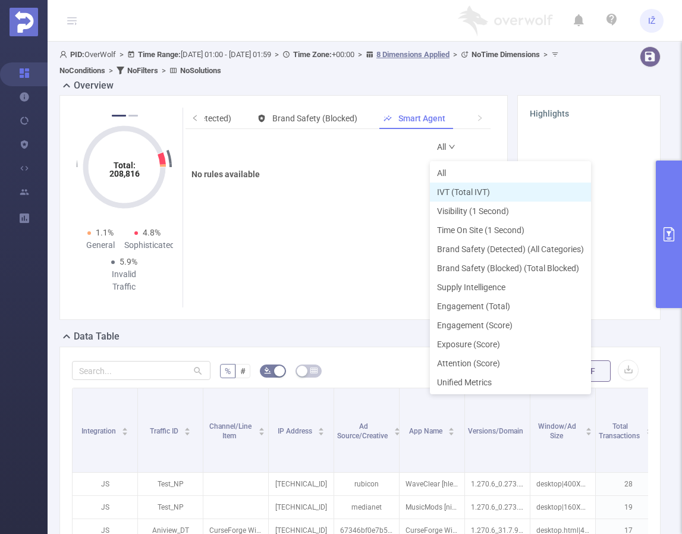
click at [457, 190] on li "IVT (Total IVT)" at bounding box center [510, 192] width 161 height 19
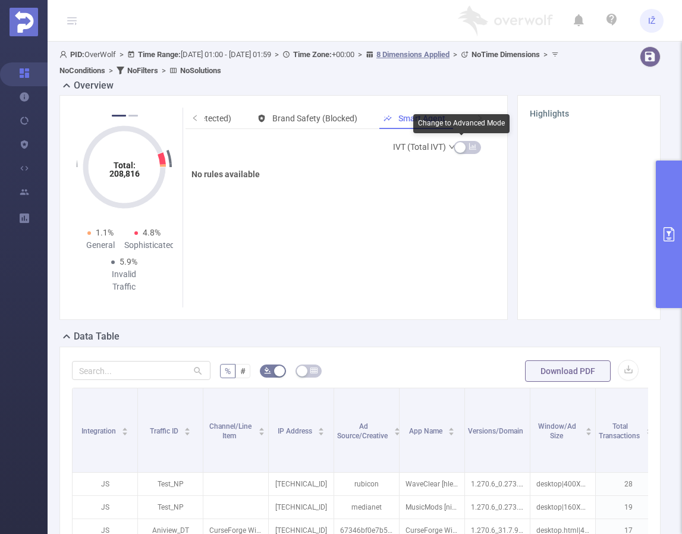
click at [459, 151] on button "button" at bounding box center [467, 147] width 27 height 13
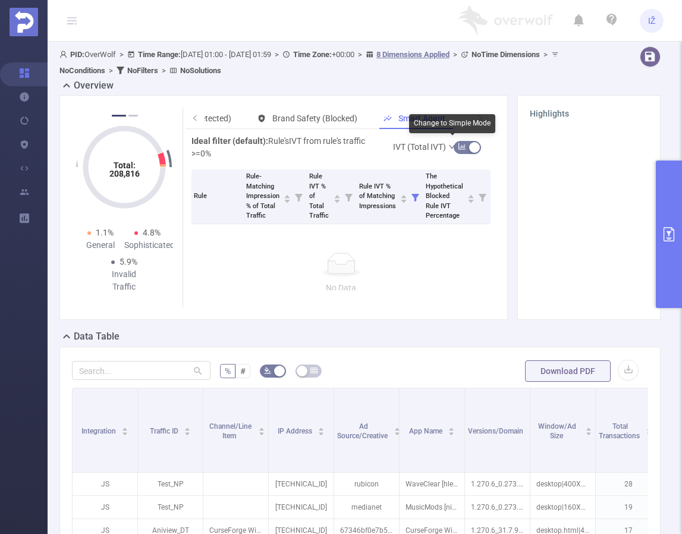
click at [460, 149] on button "button" at bounding box center [467, 147] width 27 height 13
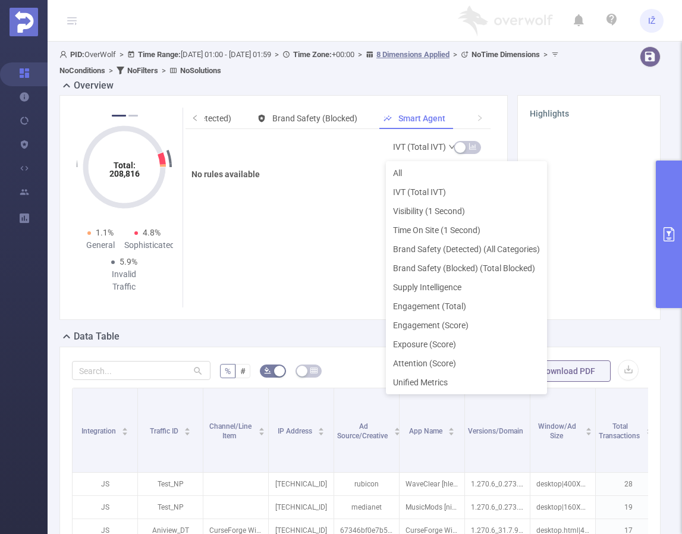
click at [438, 150] on link "IVT (Total IVT)" at bounding box center [424, 147] width 63 height 24
click at [431, 166] on li "All" at bounding box center [466, 173] width 161 height 19
